Goal: Task Accomplishment & Management: Use online tool/utility

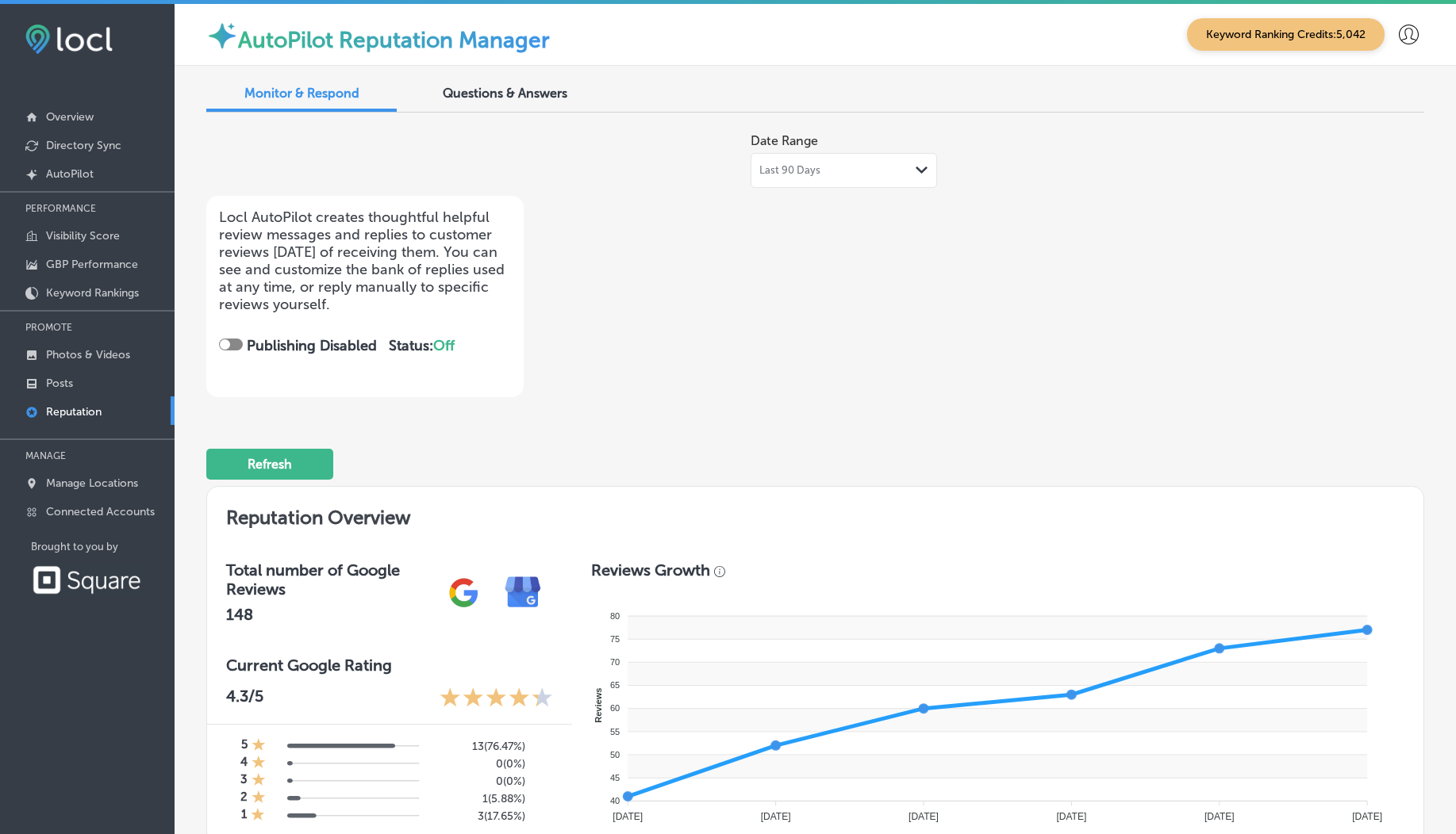
click at [524, 92] on span "Questions & Answers" at bounding box center [505, 93] width 125 height 15
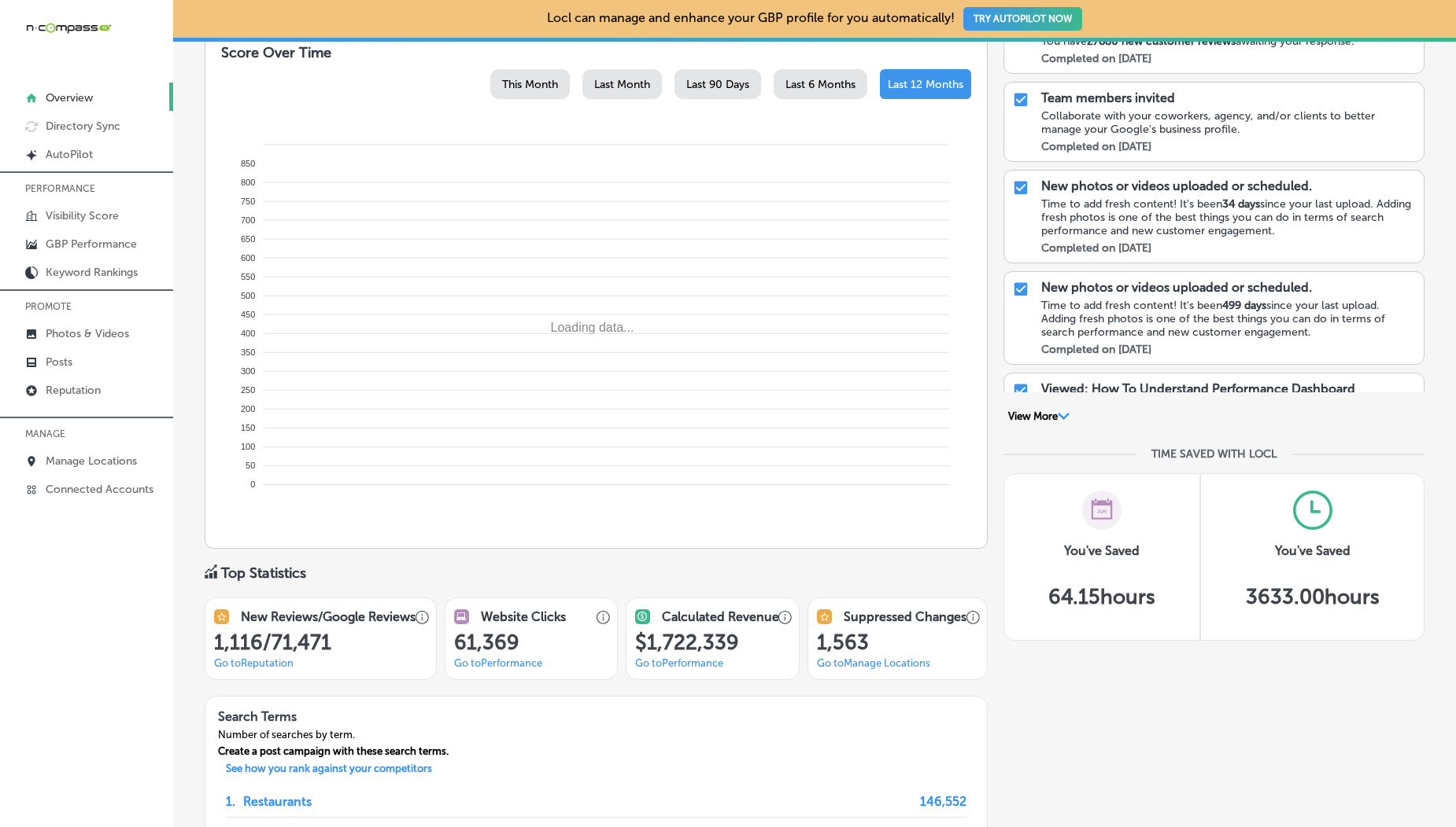
scroll to position [712, 0]
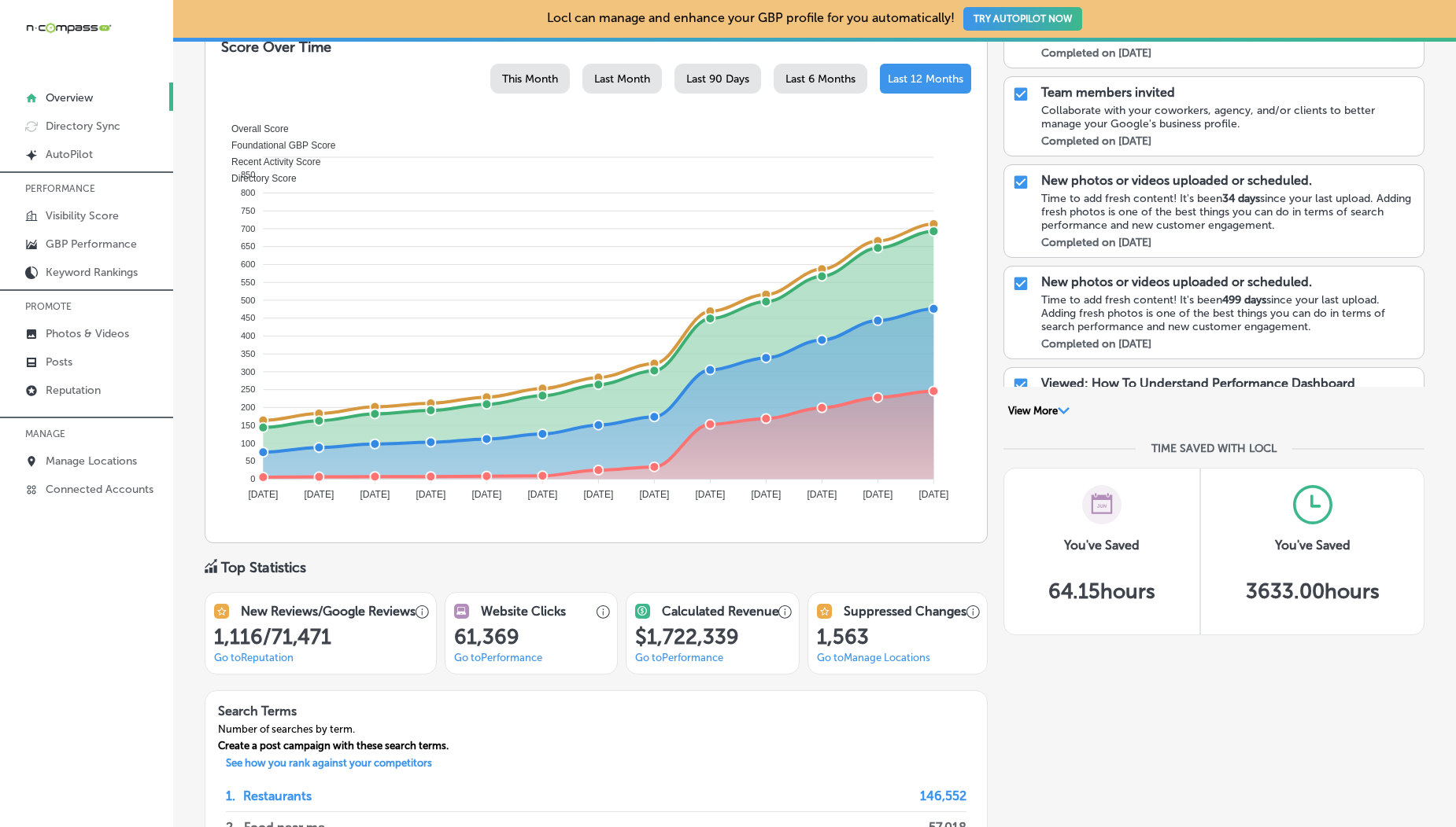
click at [79, 405] on div at bounding box center [86, 409] width 173 height 10
click at [87, 390] on p "Reputation" at bounding box center [73, 391] width 55 height 14
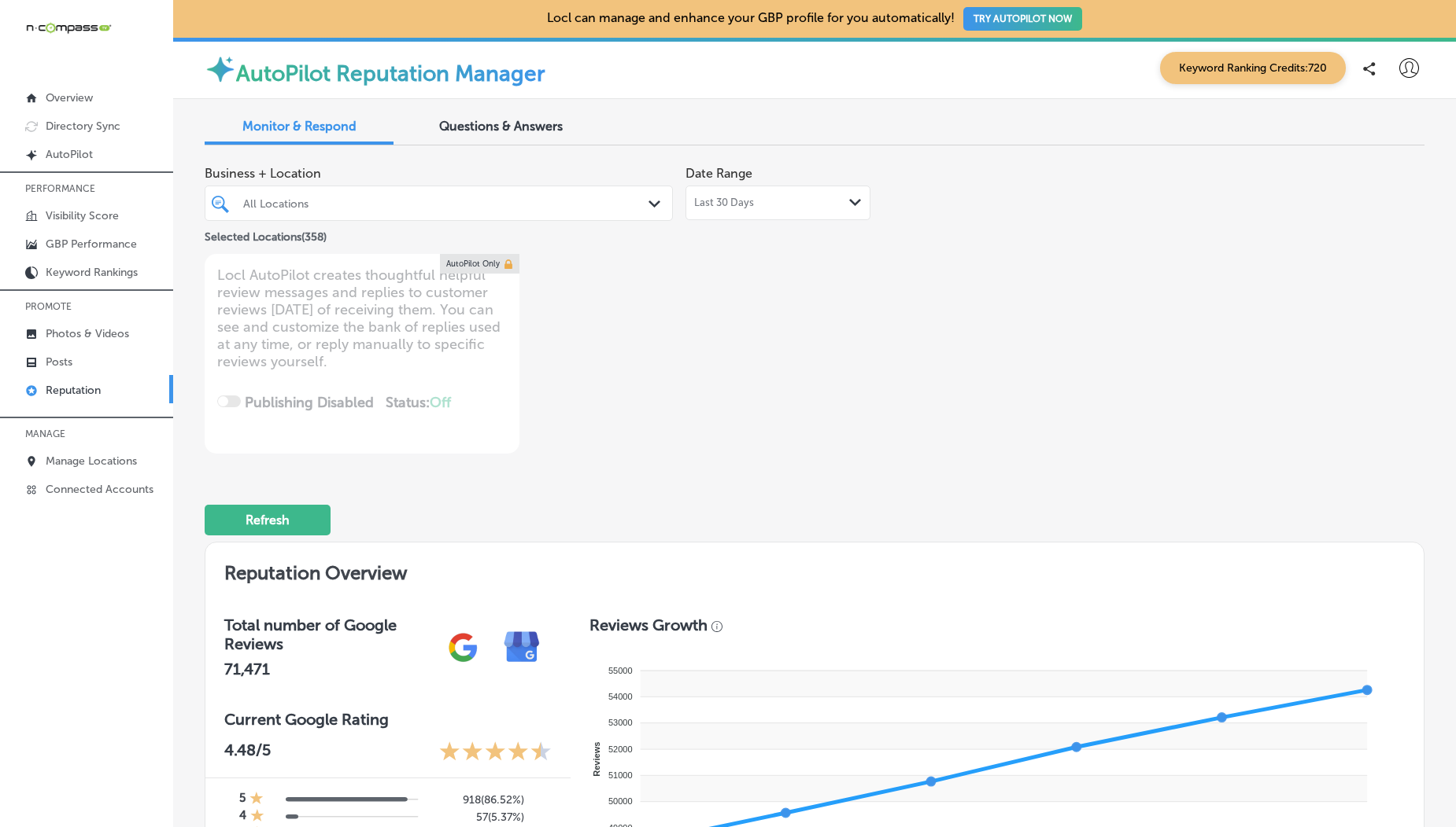
click at [521, 129] on span "Questions & Answers" at bounding box center [501, 126] width 124 height 15
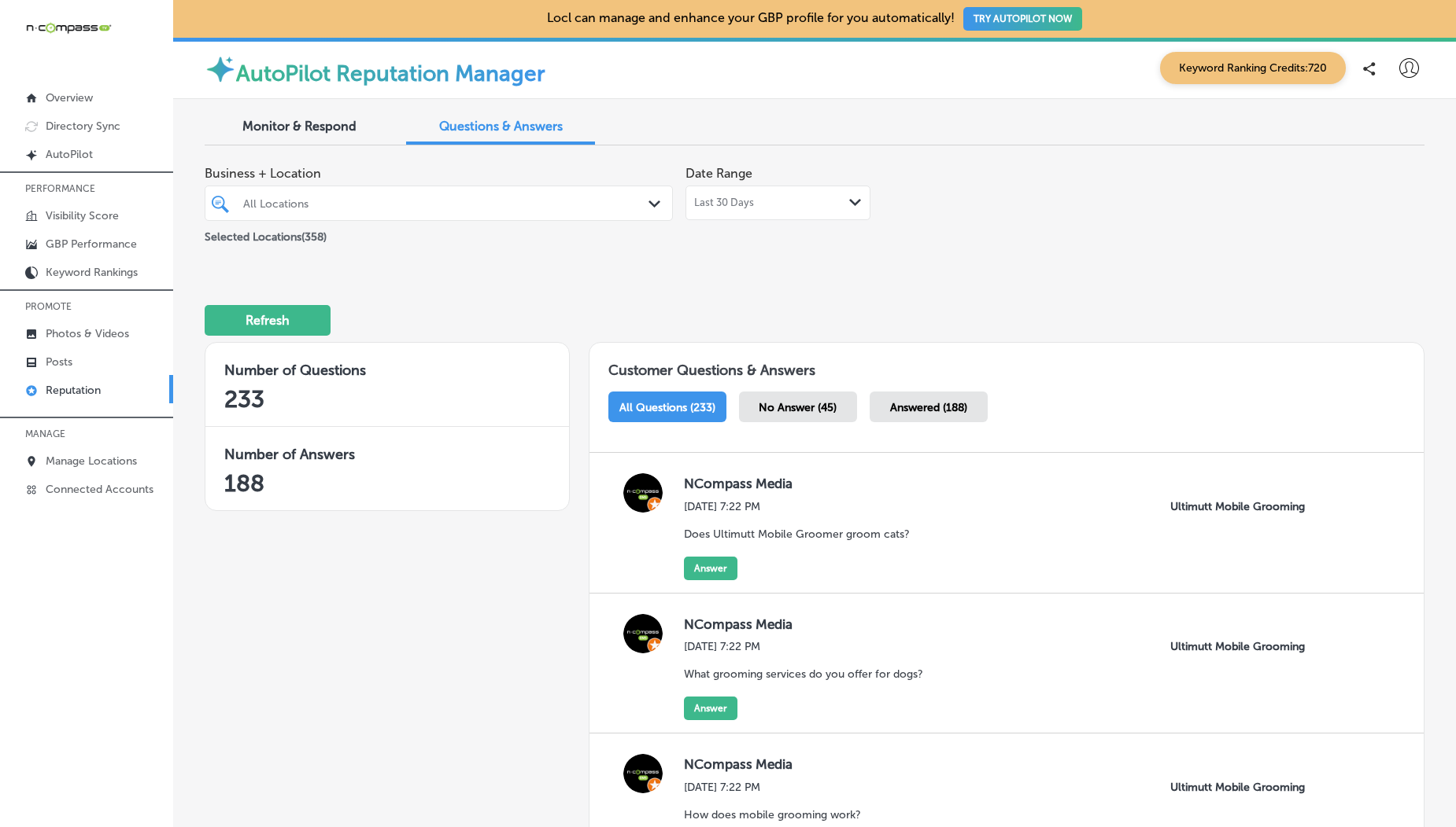
click at [290, 143] on div "Monitor & Respond" at bounding box center [299, 128] width 189 height 34
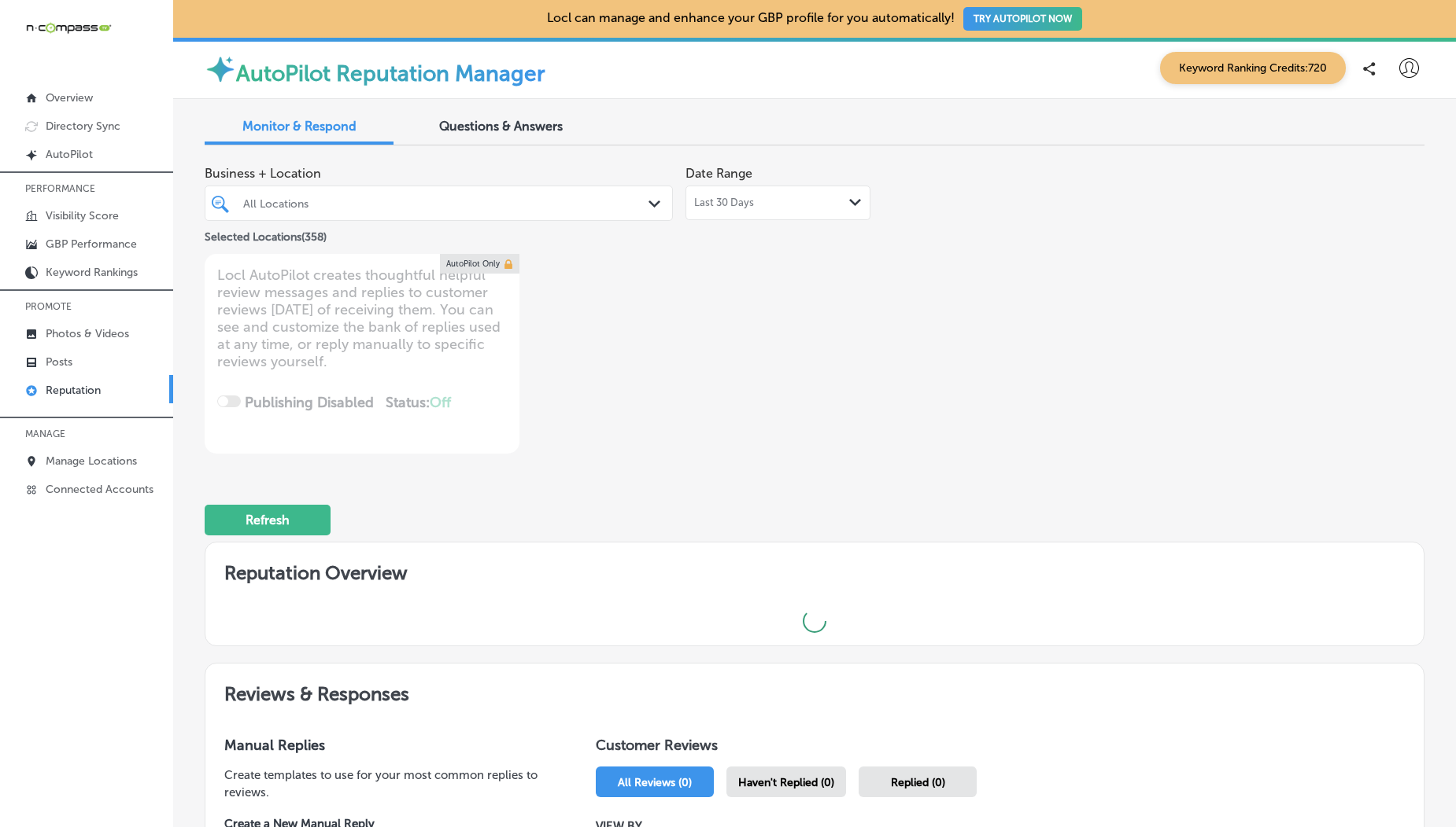
scroll to position [310, 0]
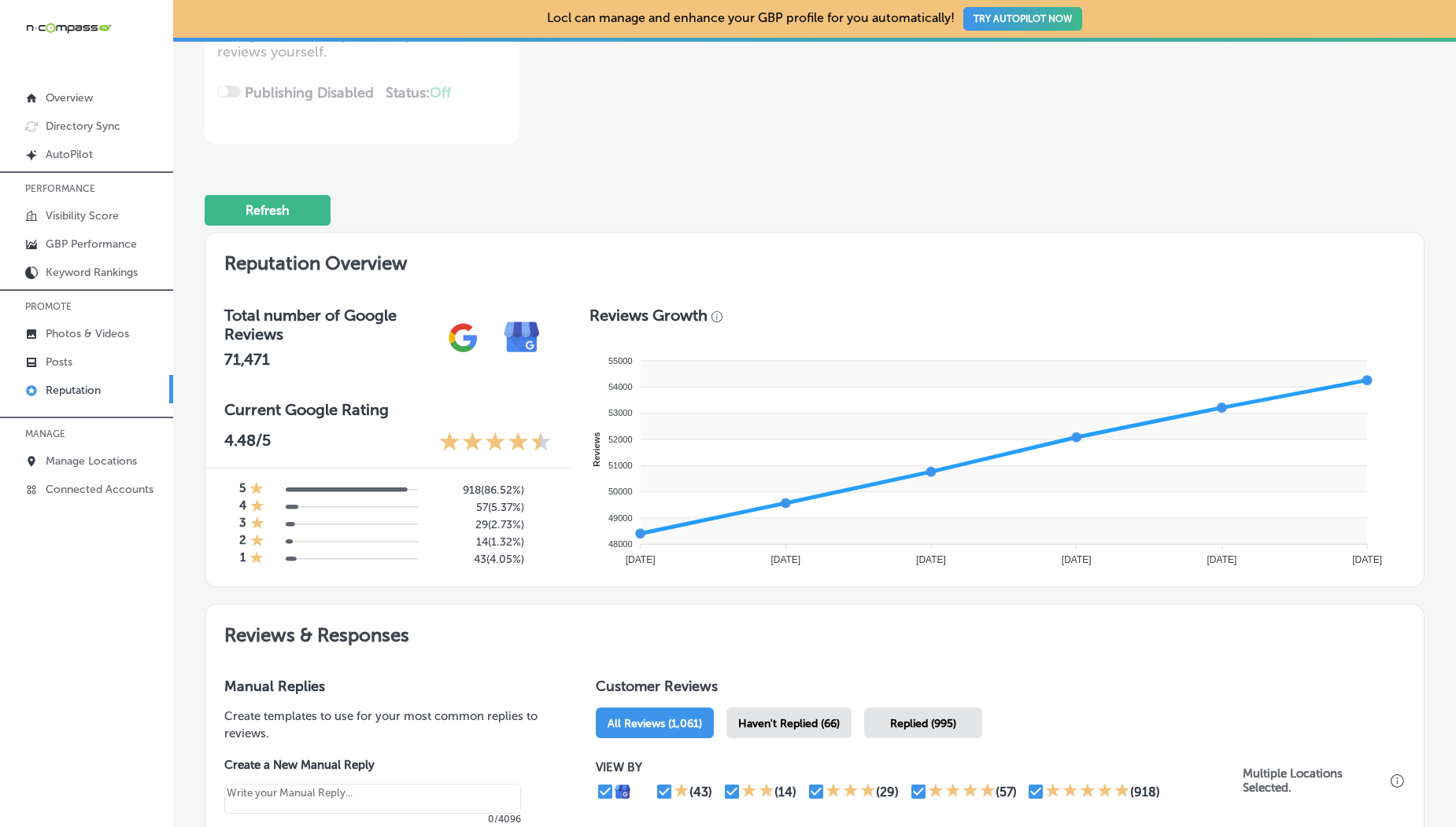
type textarea "x"
